Goal: Information Seeking & Learning: Learn about a topic

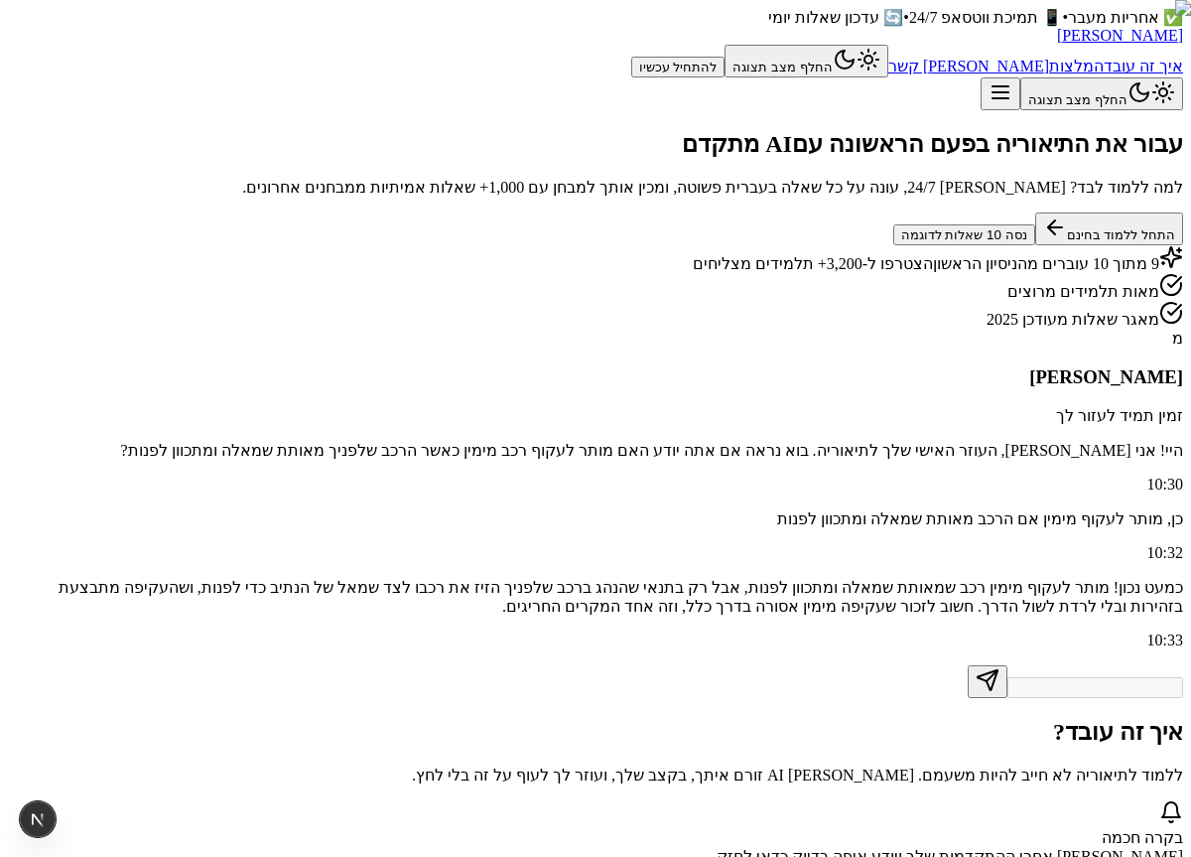
click at [1040, 245] on button "התחל ללמוד בחינם" at bounding box center [1109, 228] width 148 height 33
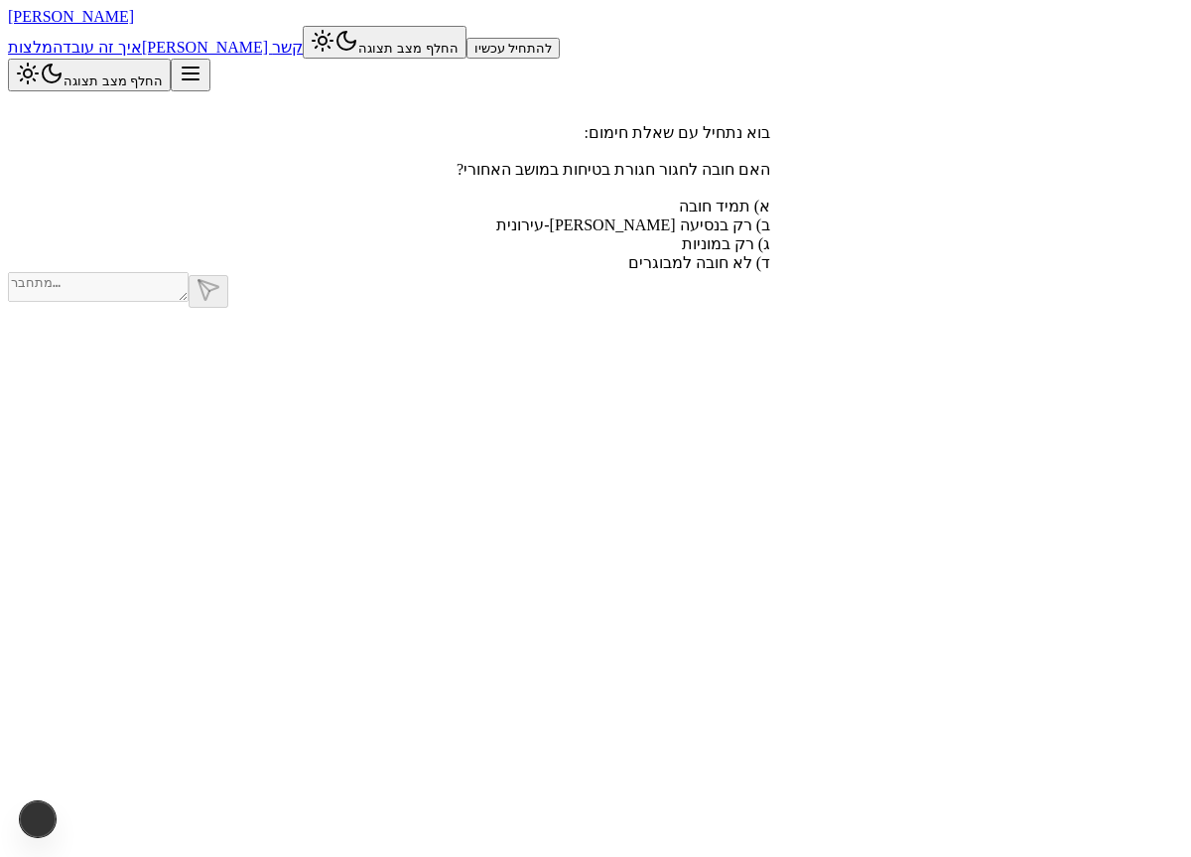
scroll to position [1, 0]
